Goal: Task Accomplishment & Management: Use online tool/utility

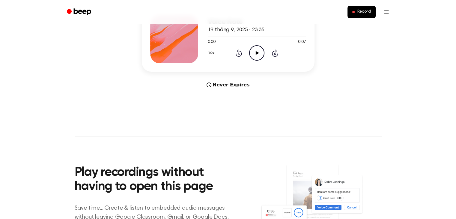
scroll to position [150, 0]
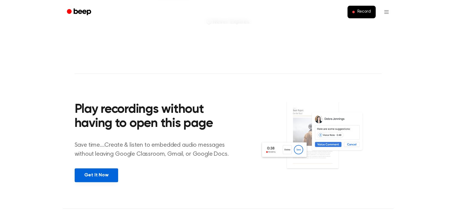
click at [109, 177] on link "Get It Now" at bounding box center [96, 175] width 43 height 14
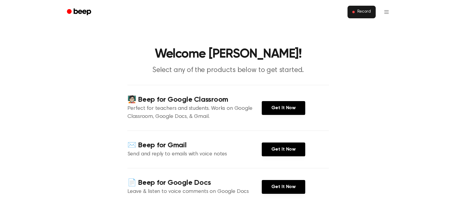
click at [363, 10] on span "Record" at bounding box center [363, 11] width 13 height 5
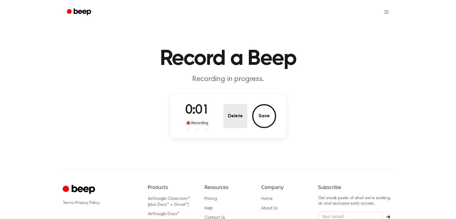
click at [234, 114] on button "Delete" at bounding box center [235, 116] width 24 height 24
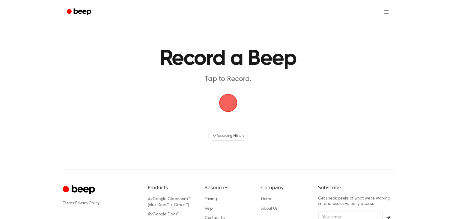
click at [231, 97] on span "button" at bounding box center [228, 103] width 18 height 18
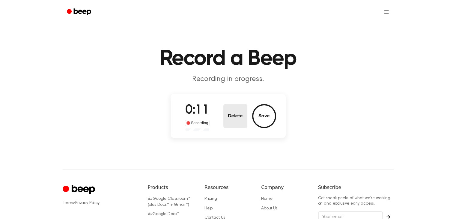
click at [238, 113] on button "Delete" at bounding box center [235, 116] width 24 height 24
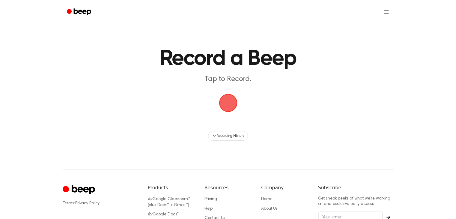
click at [228, 105] on span "button" at bounding box center [228, 103] width 18 height 18
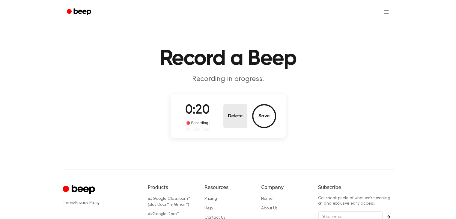
click at [236, 113] on button "Delete" at bounding box center [235, 116] width 24 height 24
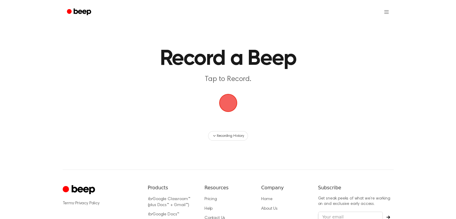
click at [225, 103] on span "button" at bounding box center [228, 103] width 18 height 18
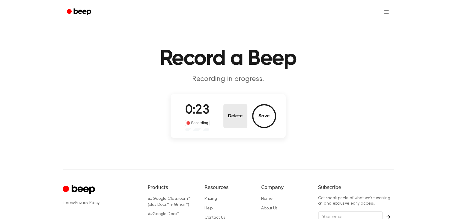
click at [239, 108] on button "Delete" at bounding box center [235, 116] width 24 height 24
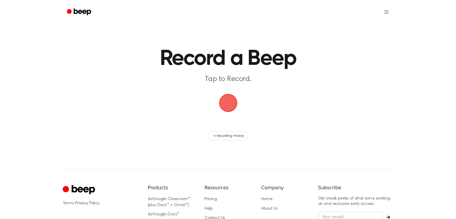
click at [225, 97] on span "button" at bounding box center [228, 103] width 20 height 20
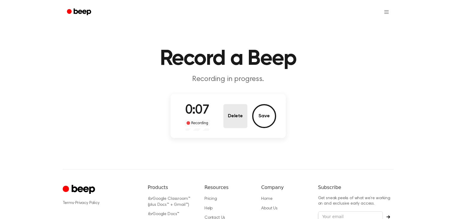
click at [231, 109] on button "Delete" at bounding box center [235, 116] width 24 height 24
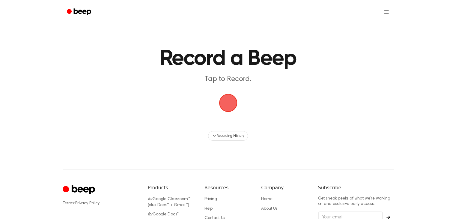
drag, startPoint x: 231, startPoint y: 105, endPoint x: 230, endPoint y: 102, distance: 3.1
click at [231, 105] on span "button" at bounding box center [228, 103] width 18 height 18
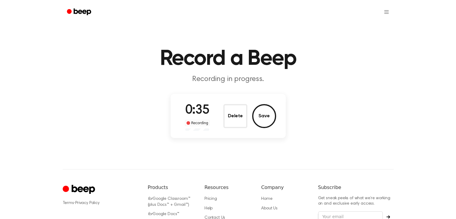
click at [230, 101] on div "0:35 Recording Delete Save" at bounding box center [228, 116] width 96 height 30
click at [233, 113] on button "Delete" at bounding box center [235, 116] width 24 height 24
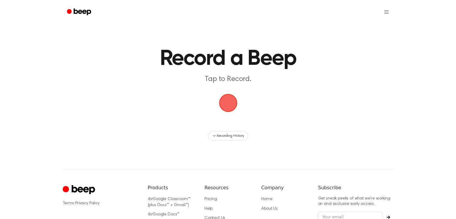
click at [228, 103] on span "button" at bounding box center [228, 103] width 18 height 18
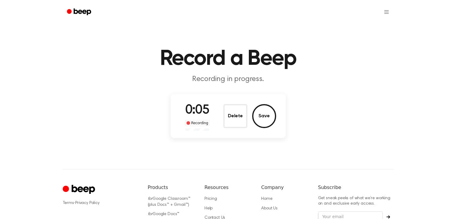
click at [233, 115] on button "Delete" at bounding box center [235, 116] width 24 height 24
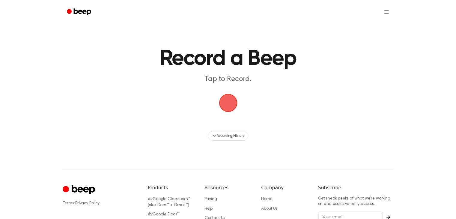
click at [237, 105] on span "button" at bounding box center [228, 103] width 18 height 18
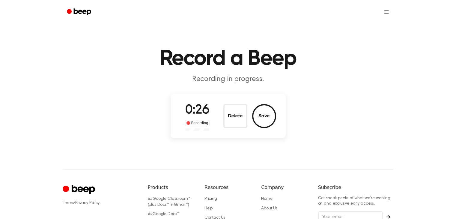
click at [236, 101] on div "0:26 Recording Delete Save" at bounding box center [228, 116] width 115 height 44
click at [237, 108] on button "Delete" at bounding box center [235, 116] width 24 height 24
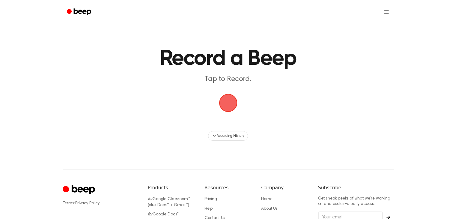
click at [228, 105] on span "button" at bounding box center [228, 102] width 17 height 17
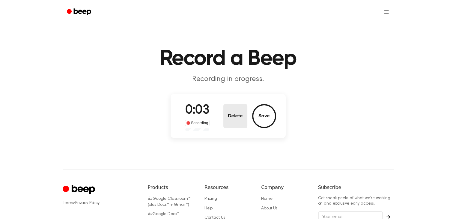
click at [228, 110] on button "Delete" at bounding box center [235, 116] width 24 height 24
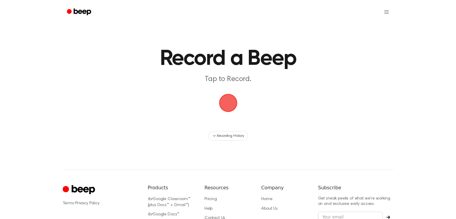
click at [228, 108] on span "button" at bounding box center [227, 102] width 19 height 19
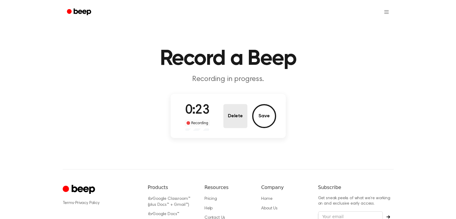
click at [227, 106] on button "Delete" at bounding box center [235, 116] width 24 height 24
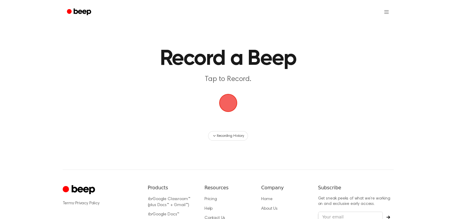
click at [226, 102] on span "button" at bounding box center [228, 103] width 18 height 18
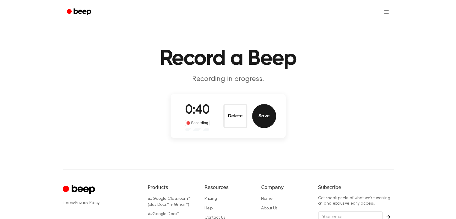
click at [270, 115] on button "Save" at bounding box center [264, 116] width 24 height 24
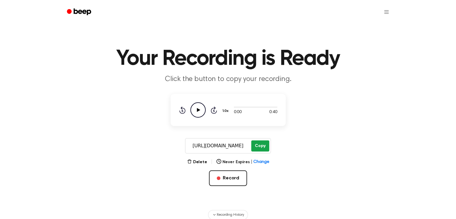
click at [259, 145] on button "Copy" at bounding box center [260, 145] width 18 height 11
click at [198, 111] on icon at bounding box center [198, 110] width 3 height 4
click at [199, 110] on icon "Pause Audio" at bounding box center [197, 109] width 15 height 15
click at [219, 176] on span "button" at bounding box center [219, 178] width 4 height 4
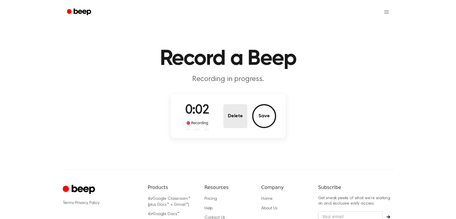
click at [230, 114] on button "Delete" at bounding box center [235, 116] width 24 height 24
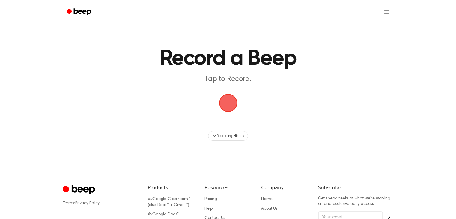
click at [230, 105] on span "button" at bounding box center [227, 102] width 19 height 19
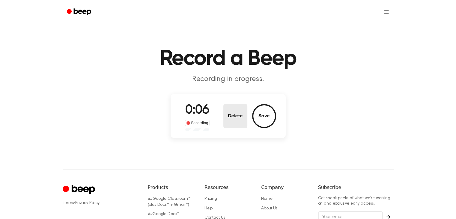
click at [236, 116] on button "Delete" at bounding box center [235, 116] width 24 height 24
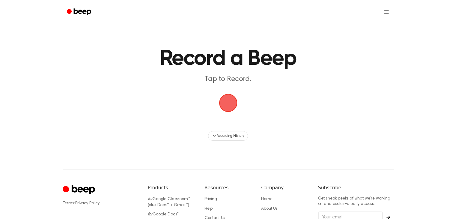
click at [229, 104] on span "button" at bounding box center [228, 102] width 17 height 17
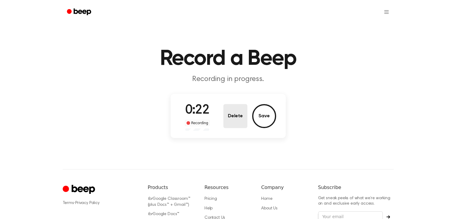
click at [235, 107] on button "Delete" at bounding box center [235, 116] width 24 height 24
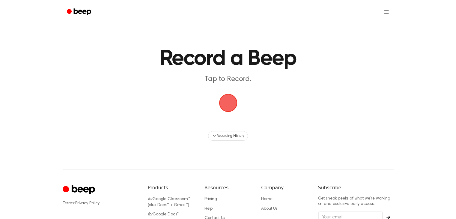
click at [233, 106] on span "button" at bounding box center [228, 103] width 20 height 20
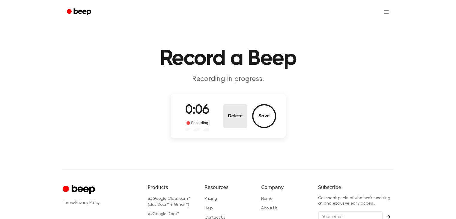
click at [238, 112] on button "Delete" at bounding box center [235, 116] width 24 height 24
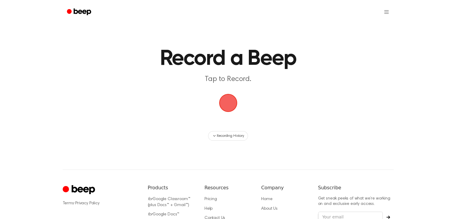
click at [234, 108] on span "button" at bounding box center [228, 103] width 22 height 22
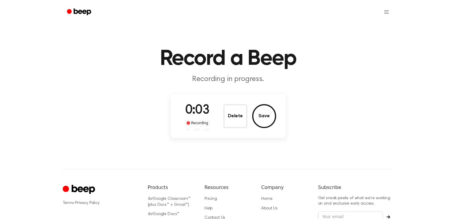
drag, startPoint x: 234, startPoint y: 107, endPoint x: 238, endPoint y: 107, distance: 4.5
click at [238, 107] on button "Delete" at bounding box center [235, 116] width 24 height 24
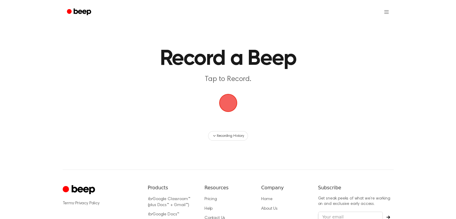
click at [232, 102] on span "button" at bounding box center [228, 103] width 20 height 20
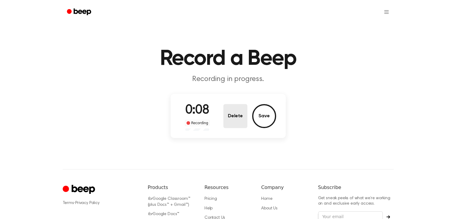
click at [230, 112] on button "Delete" at bounding box center [235, 116] width 24 height 24
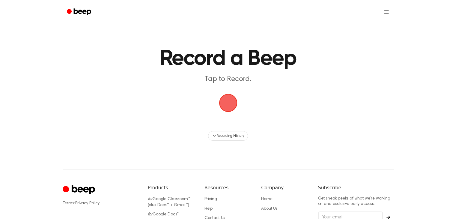
click at [229, 106] on span "button" at bounding box center [227, 102] width 19 height 19
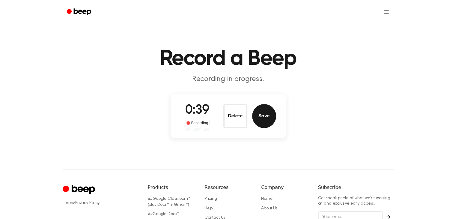
click at [258, 118] on button "Save" at bounding box center [264, 116] width 24 height 24
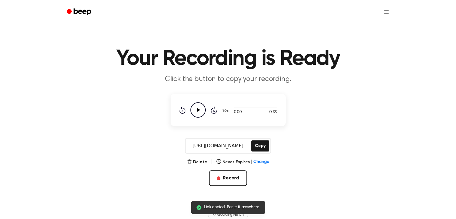
click at [255, 139] on div "[URL][DOMAIN_NAME] Copy" at bounding box center [228, 146] width 86 height 16
drag, startPoint x: 255, startPoint y: 141, endPoint x: 252, endPoint y: 142, distance: 3.6
click at [255, 142] on button "Copy" at bounding box center [260, 145] width 18 height 11
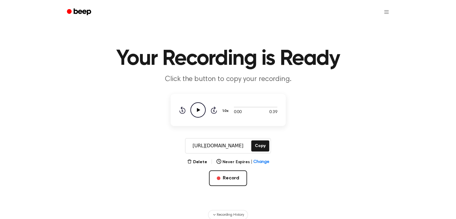
click at [202, 109] on icon "Play Audio" at bounding box center [197, 109] width 15 height 15
click at [216, 177] on button "Record" at bounding box center [228, 178] width 38 height 16
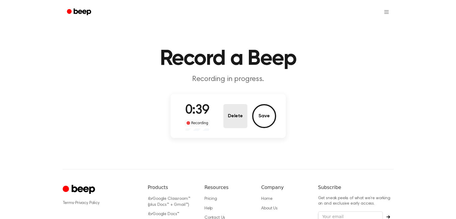
click at [233, 112] on button "Delete" at bounding box center [235, 116] width 24 height 24
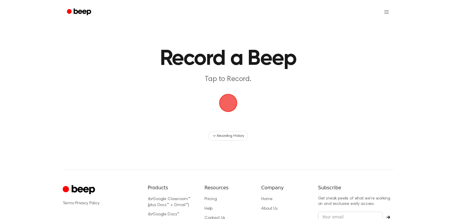
click at [225, 105] on span "button" at bounding box center [228, 103] width 18 height 18
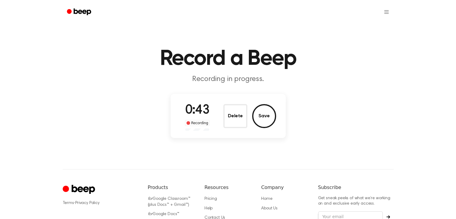
drag, startPoint x: 234, startPoint y: 109, endPoint x: 234, endPoint y: 116, distance: 6.6
click at [234, 113] on button "Delete" at bounding box center [235, 116] width 24 height 24
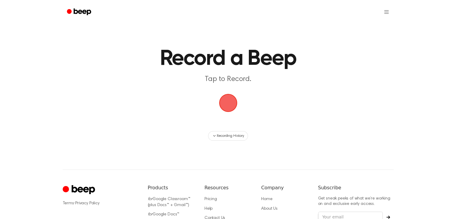
click at [224, 100] on span "button" at bounding box center [228, 102] width 17 height 17
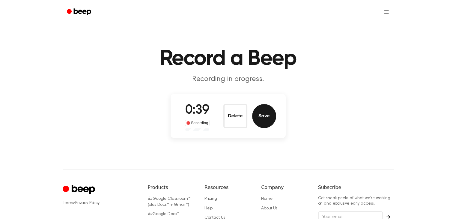
click at [267, 108] on button "Save" at bounding box center [264, 116] width 24 height 24
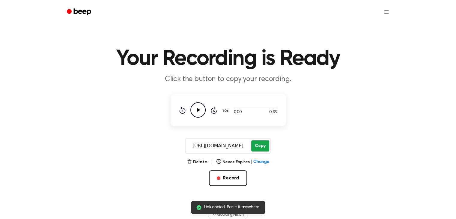
click at [262, 143] on button "Copy" at bounding box center [260, 145] width 18 height 11
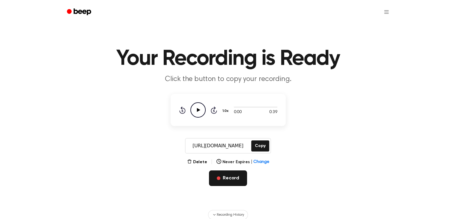
click at [228, 177] on button "Record" at bounding box center [228, 178] width 38 height 16
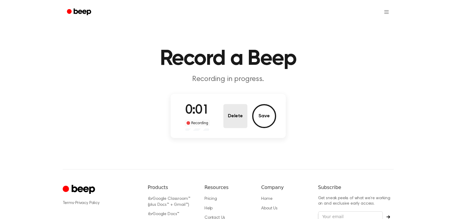
click at [235, 115] on button "Delete" at bounding box center [235, 116] width 24 height 24
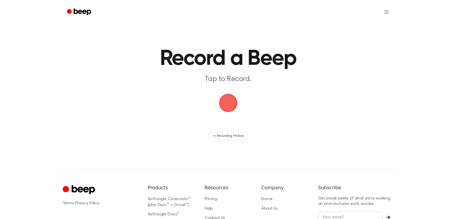
click at [231, 105] on span "button" at bounding box center [227, 102] width 19 height 19
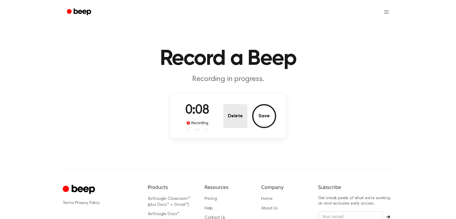
click at [233, 113] on button "Delete" at bounding box center [235, 116] width 24 height 24
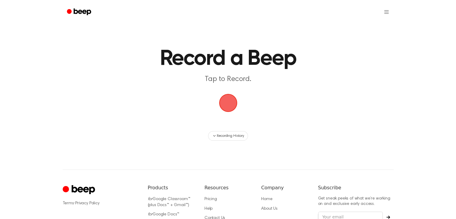
click at [223, 103] on span "button" at bounding box center [228, 103] width 18 height 18
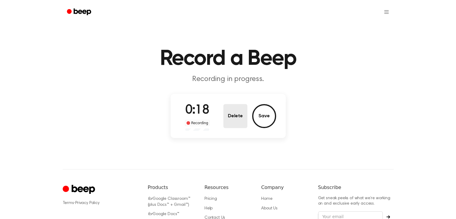
click at [229, 103] on div "0:18 Recording Delete Save" at bounding box center [228, 116] width 96 height 30
click at [238, 118] on button "Delete" at bounding box center [235, 116] width 24 height 24
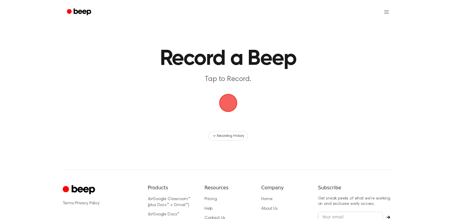
click at [226, 101] on span "button" at bounding box center [228, 103] width 18 height 18
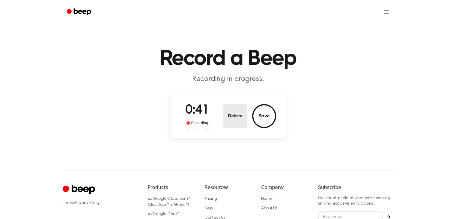
click at [239, 114] on button "Delete" at bounding box center [235, 116] width 24 height 24
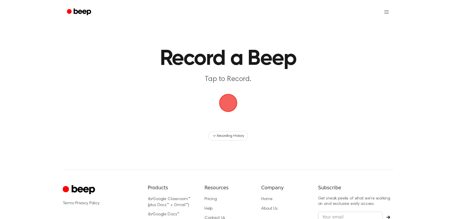
click at [222, 102] on span "button" at bounding box center [228, 103] width 18 height 18
click at [229, 97] on span "button" at bounding box center [228, 102] width 17 height 17
click at [231, 106] on span "button" at bounding box center [228, 103] width 18 height 18
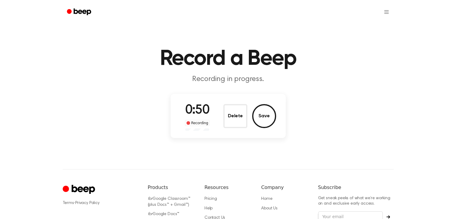
click at [220, 111] on div "0:50 Recording Delete Save" at bounding box center [228, 116] width 96 height 30
click at [225, 111] on button "Delete" at bounding box center [235, 116] width 24 height 24
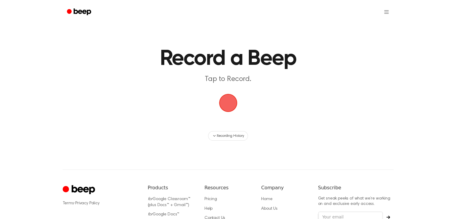
click at [229, 99] on span "button" at bounding box center [227, 102] width 19 height 19
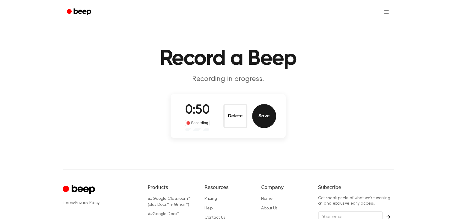
click at [268, 117] on button "Save" at bounding box center [264, 116] width 24 height 24
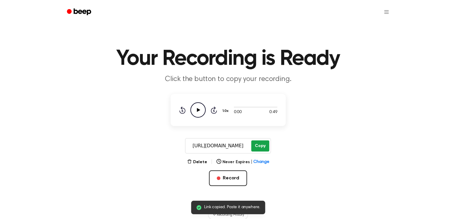
click at [259, 144] on button "Copy" at bounding box center [260, 145] width 18 height 11
click at [193, 111] on icon "Play Audio" at bounding box center [197, 109] width 15 height 15
